Goal: Task Accomplishment & Management: Complete application form

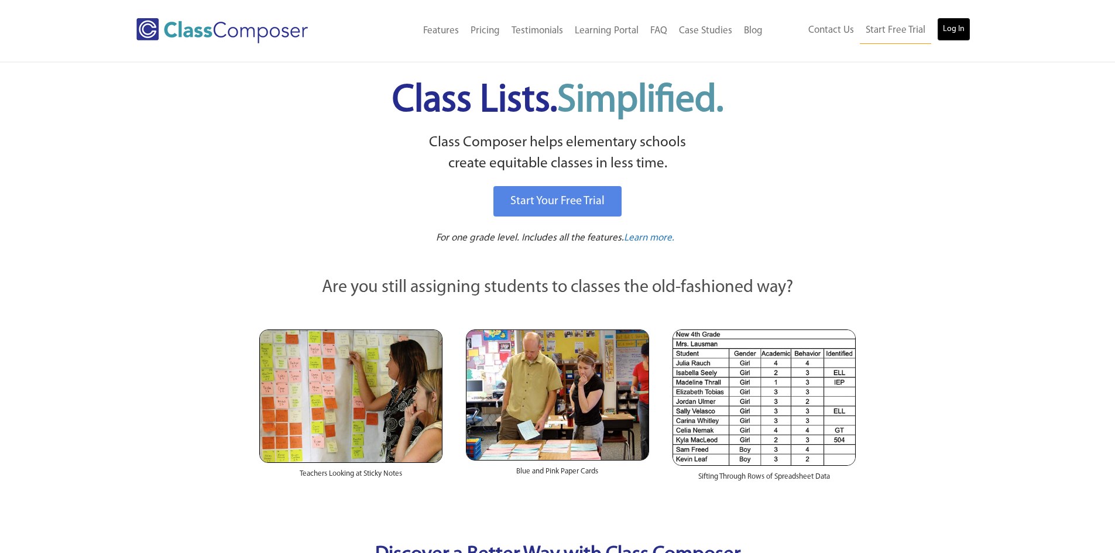
click at [961, 31] on link "Log In" at bounding box center [953, 29] width 33 height 23
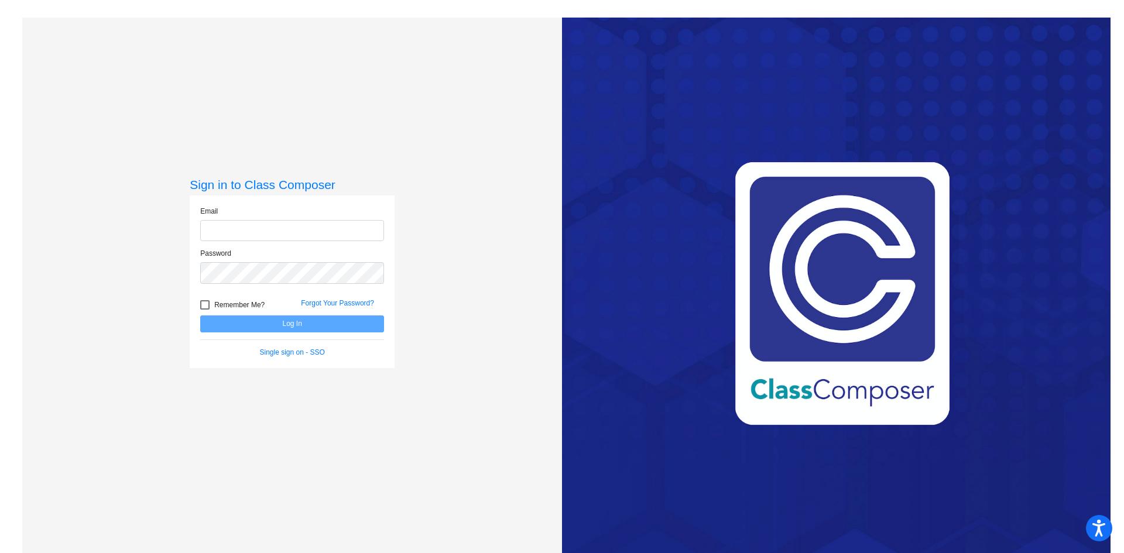
type input "ihand@rcschool.org"
click at [320, 325] on button "Log In" at bounding box center [292, 323] width 184 height 17
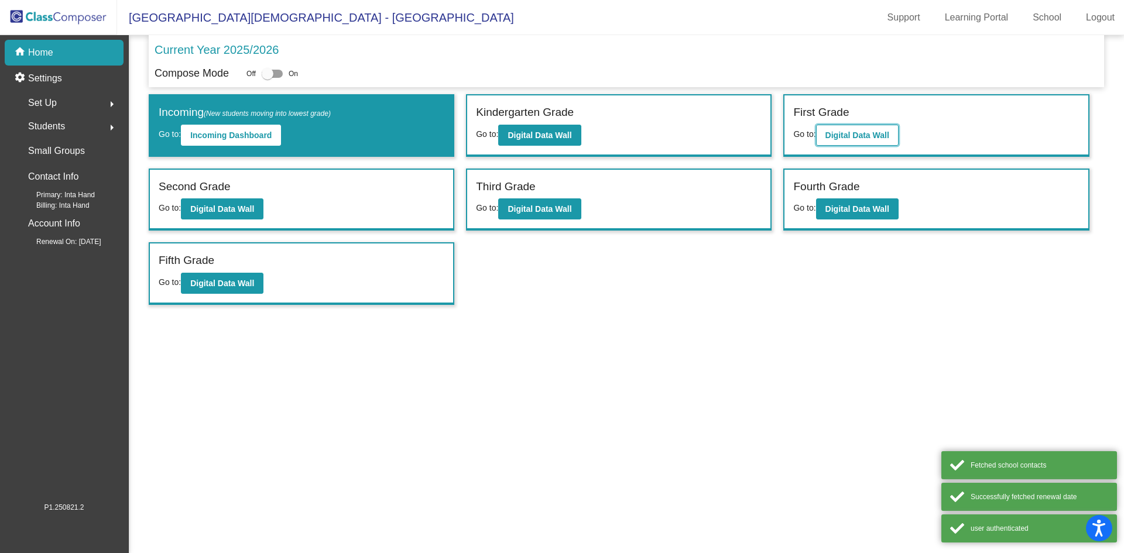
click at [874, 131] on b "Digital Data Wall" at bounding box center [857, 135] width 64 height 9
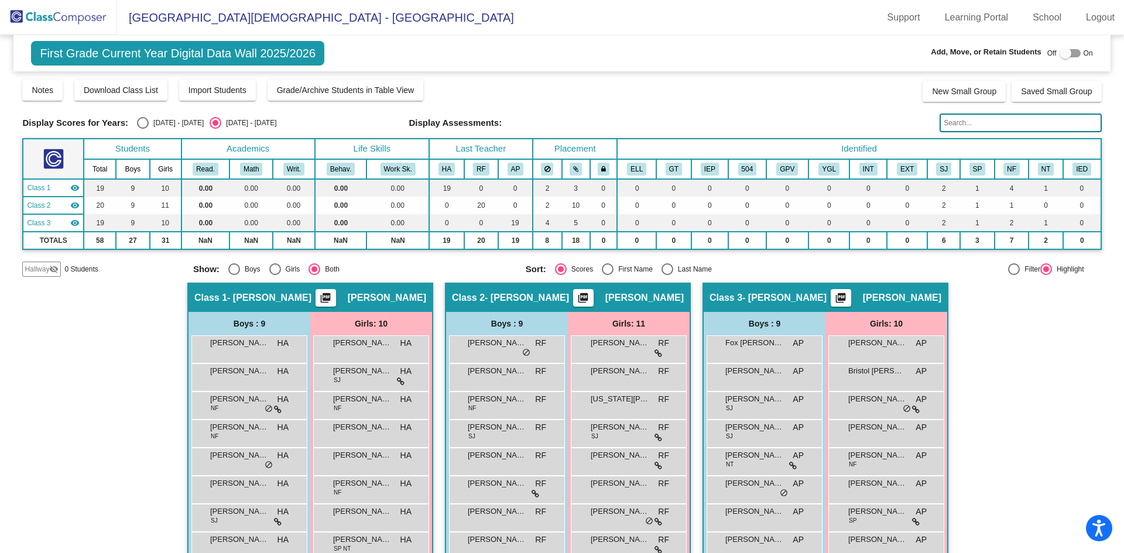
click at [986, 124] on input "text" at bounding box center [1020, 123] width 162 height 19
click at [1070, 52] on div at bounding box center [1069, 53] width 21 height 8
checkbox input "true"
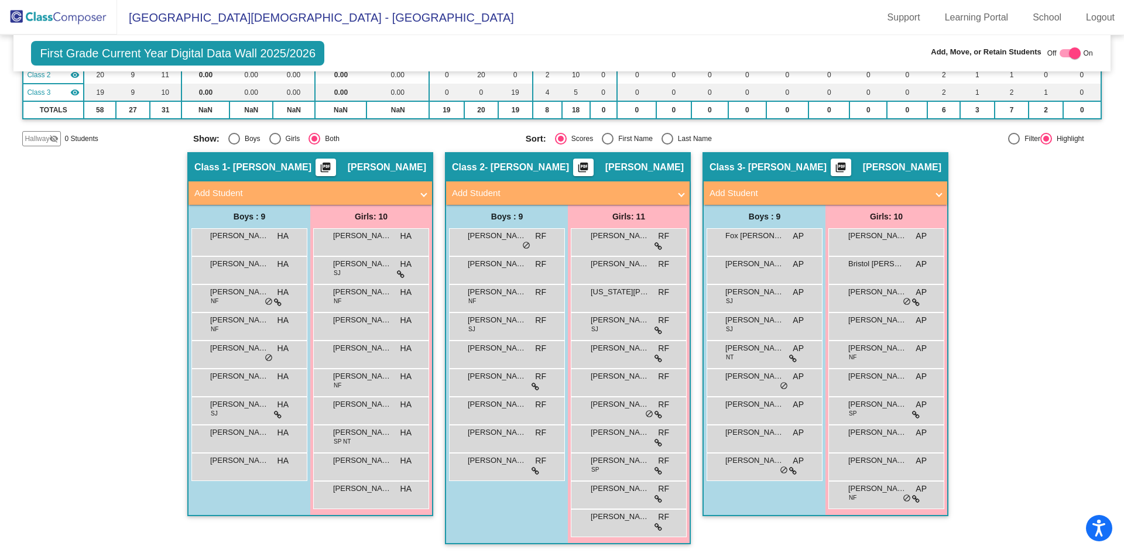
scroll to position [133, 0]
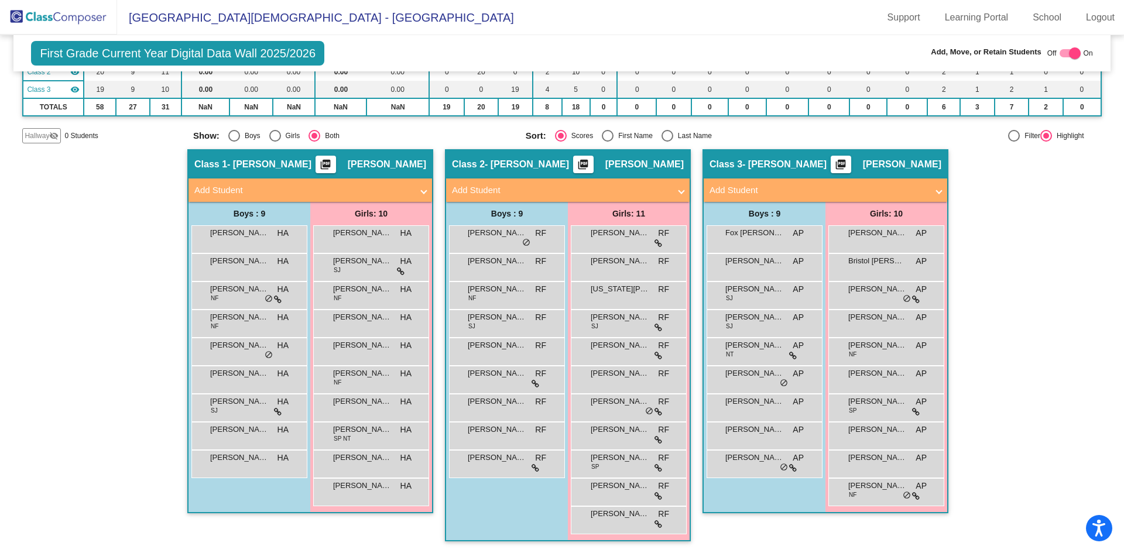
click at [827, 186] on mat-panel-title "Add Student" at bounding box center [818, 190] width 218 height 13
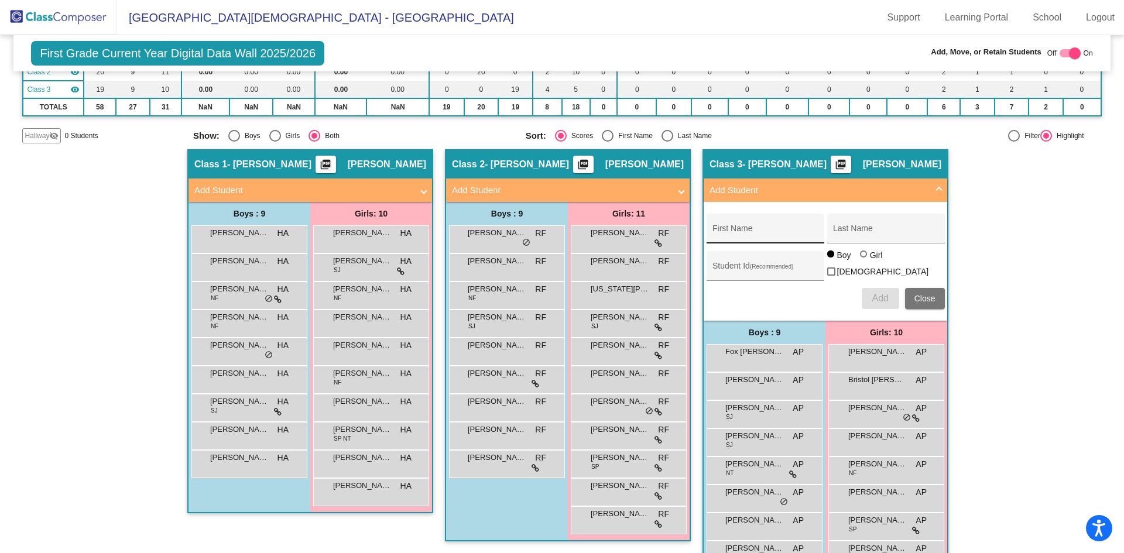
click at [758, 227] on div "First Name" at bounding box center [764, 232] width 105 height 24
type input "Crew"
click at [862, 222] on div "Last Name" at bounding box center [885, 232] width 105 height 24
type input "Beroza"
click at [881, 293] on span "Add" at bounding box center [880, 298] width 16 height 10
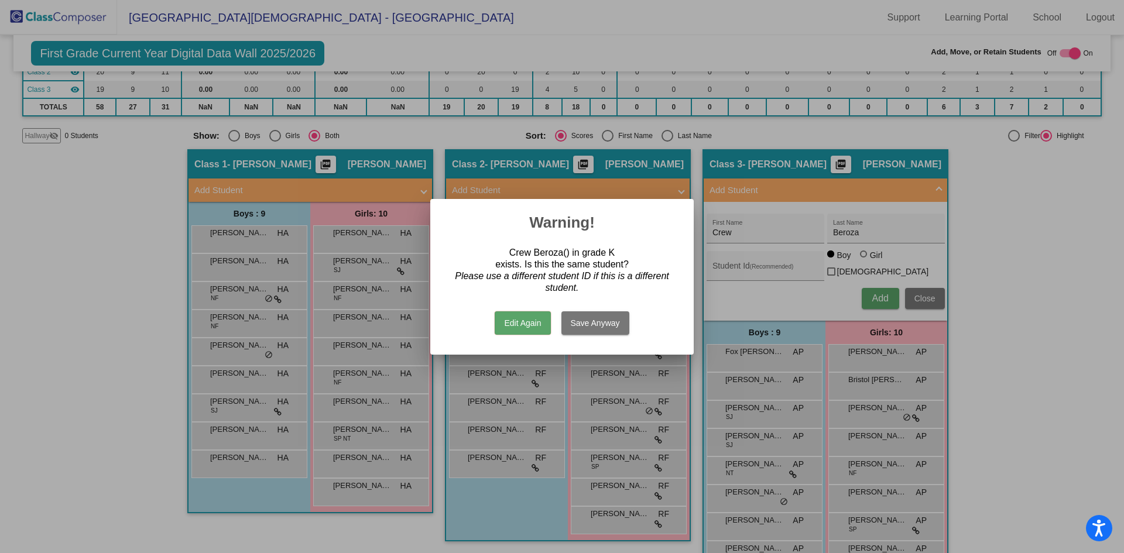
click at [586, 325] on button "Save Anyway" at bounding box center [595, 322] width 68 height 23
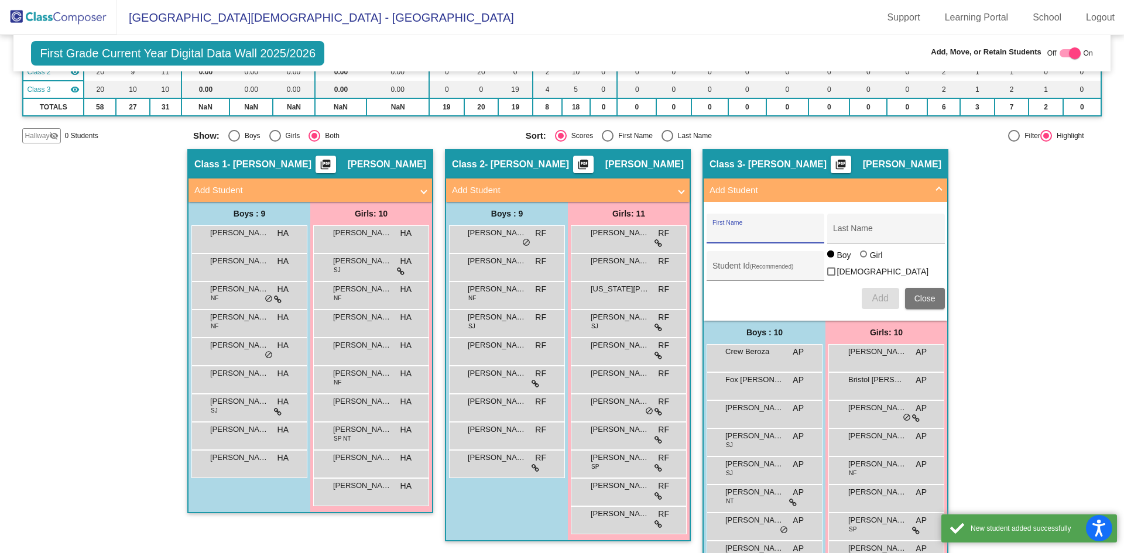
click at [1033, 332] on div "Hallway - Hallway Class picture_as_pdf Add Student First Name Last Name Student…" at bounding box center [561, 396] width 1079 height 495
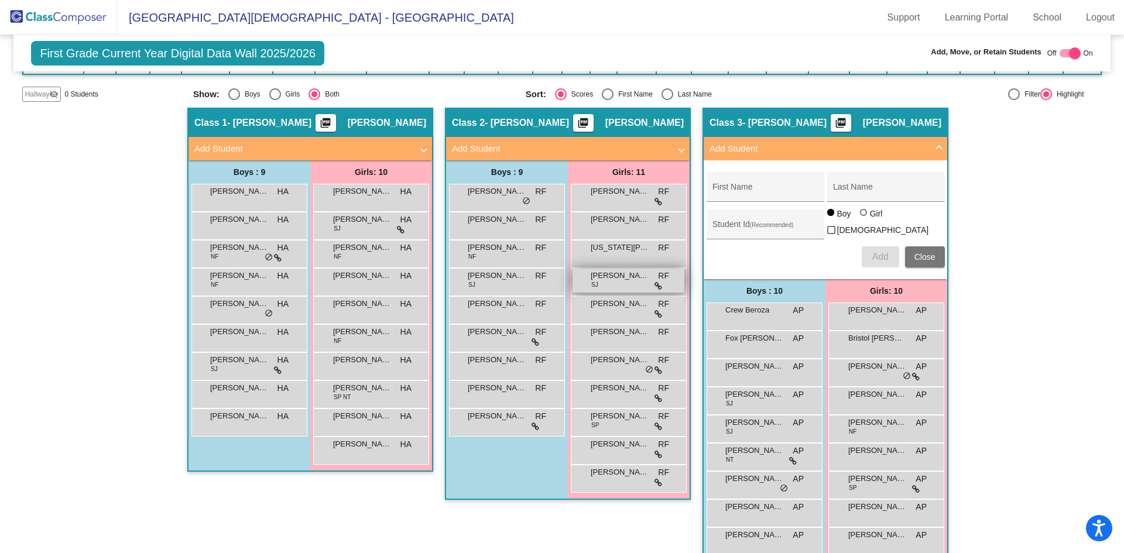
scroll to position [192, 0]
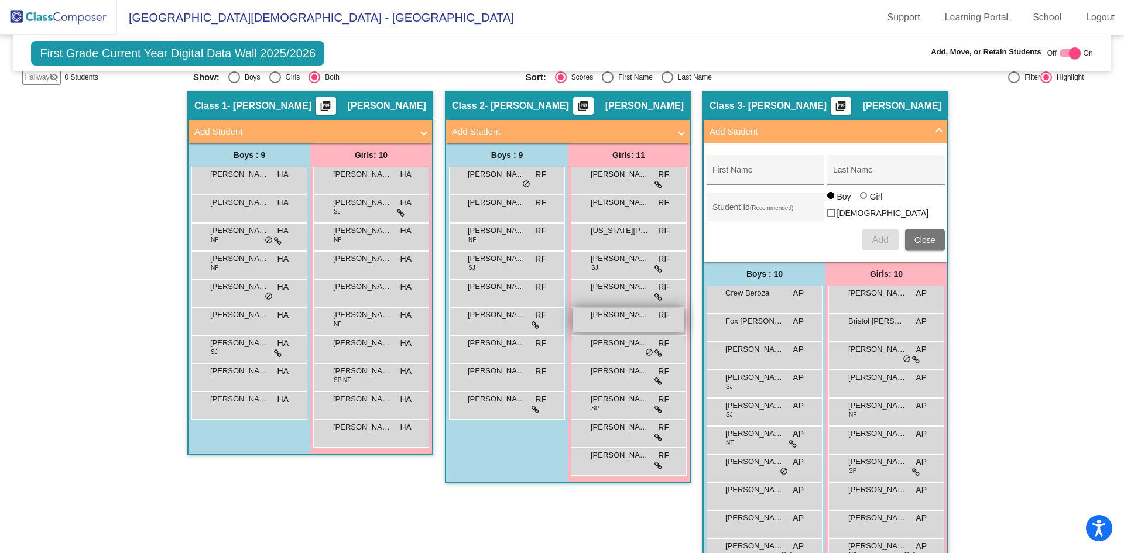
click at [606, 320] on span "Luisa Romberg" at bounding box center [620, 315] width 59 height 12
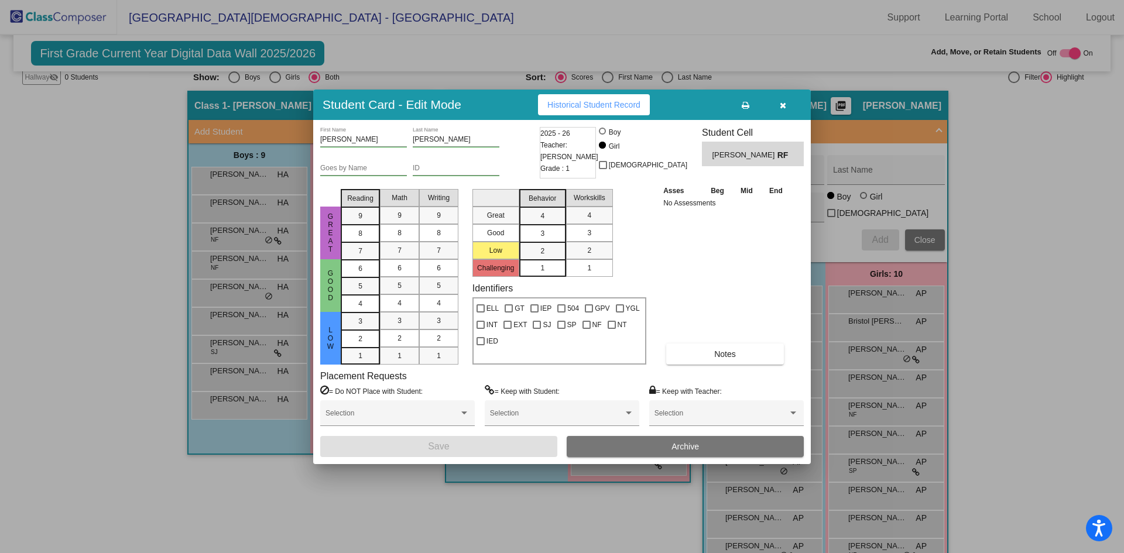
click at [684, 449] on span "Archive" at bounding box center [685, 446] width 28 height 9
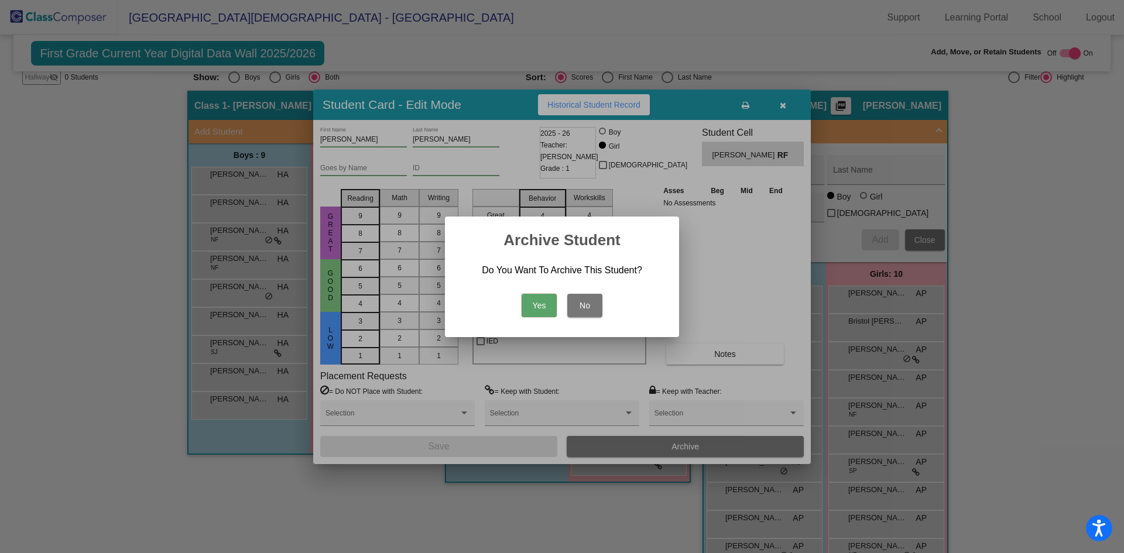
click at [539, 307] on button "Yes" at bounding box center [539, 305] width 35 height 23
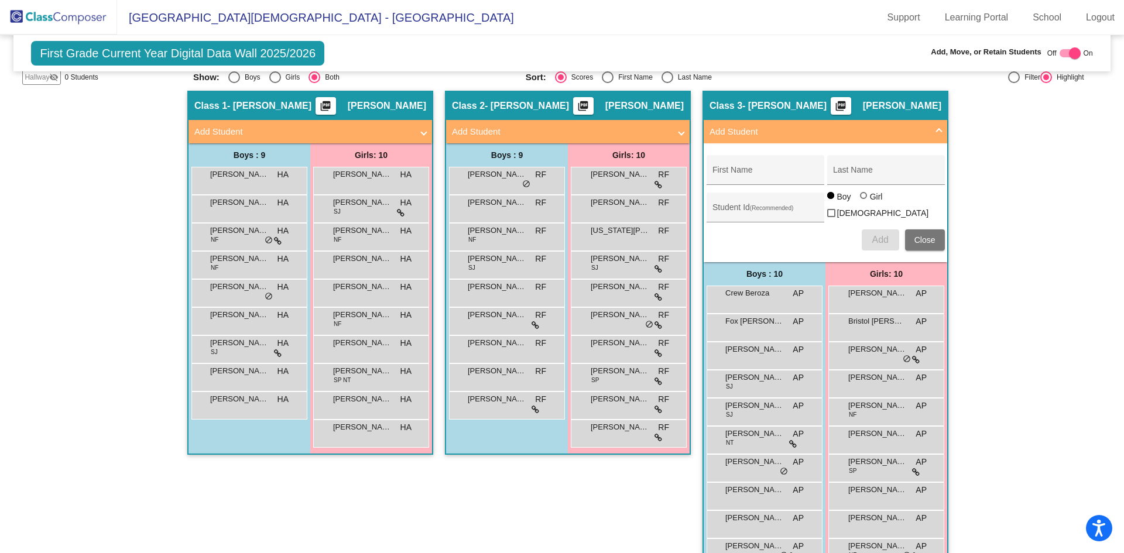
click at [927, 239] on span "Close" at bounding box center [924, 239] width 21 height 9
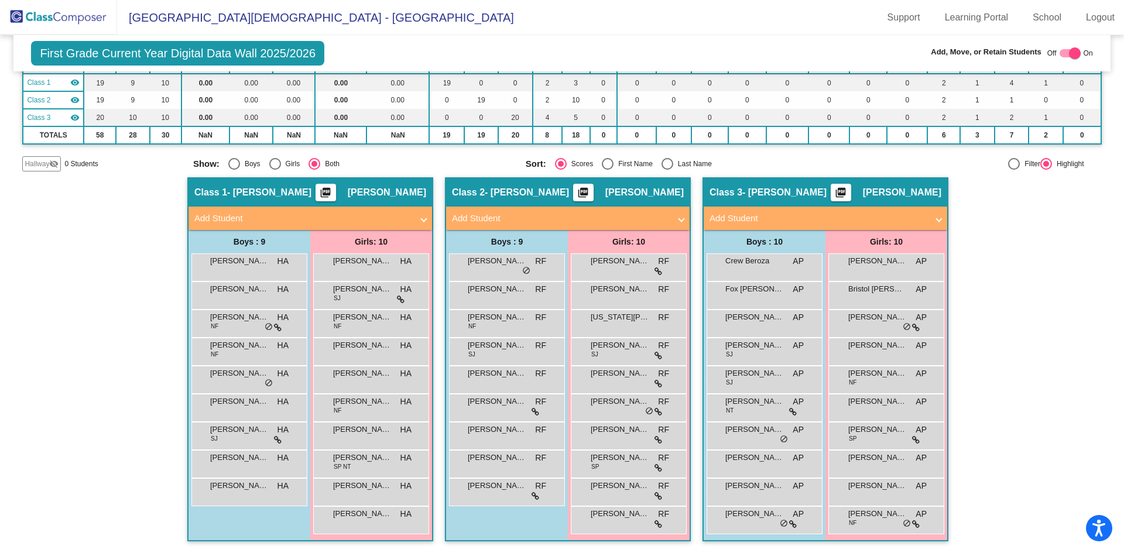
scroll to position [105, 0]
